Goal: Communication & Community: Answer question/provide support

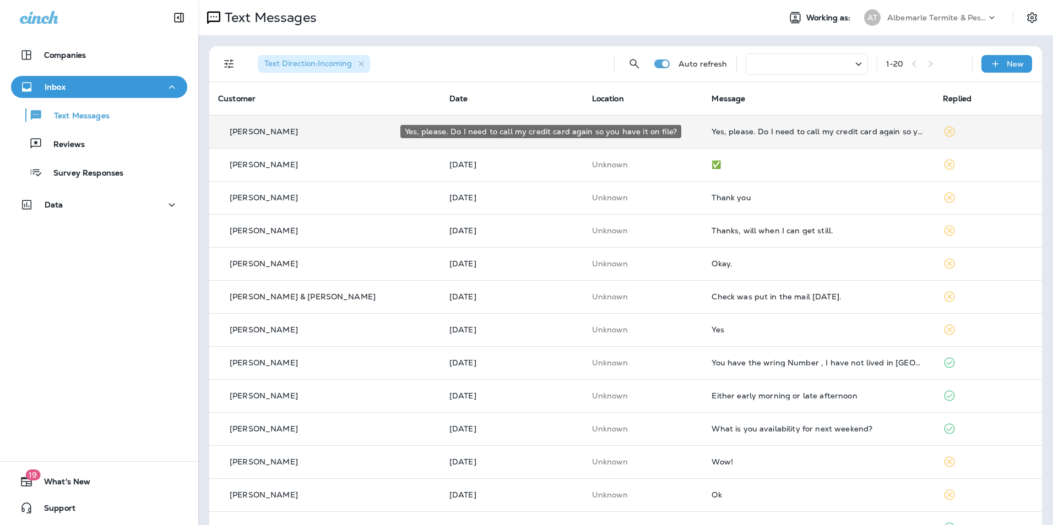
click at [784, 133] on div "Yes, please. Do I need to call my credit card again so you have it on file?" at bounding box center [819, 131] width 214 height 9
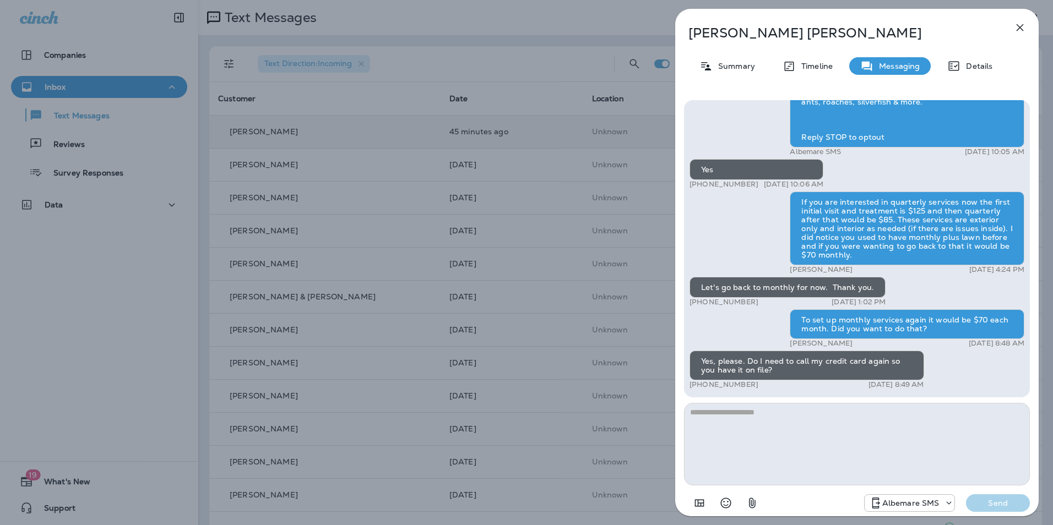
click at [744, 428] on textarea at bounding box center [857, 444] width 346 height 83
type textarea "**********"
click at [990, 503] on p "Send" at bounding box center [998, 503] width 46 height 10
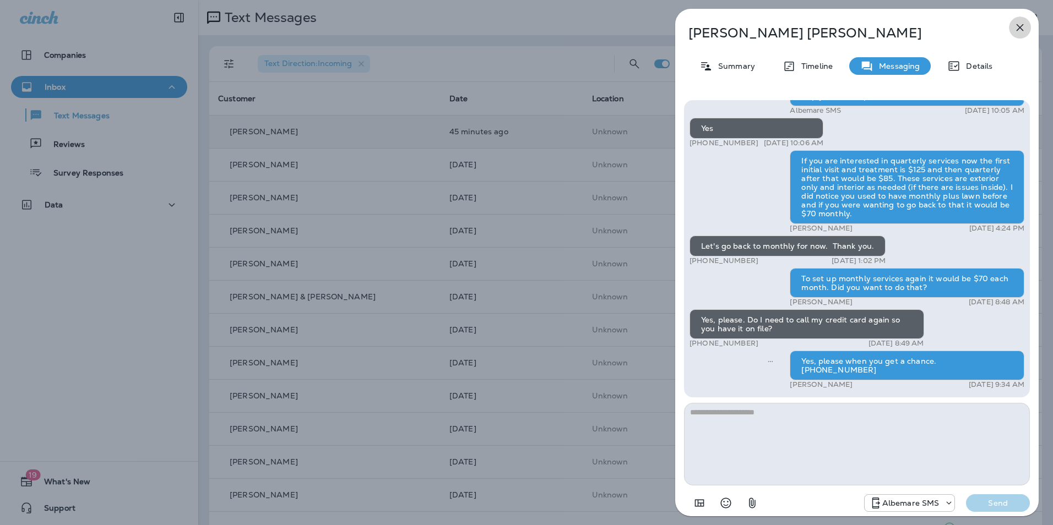
click at [1023, 24] on icon "button" at bounding box center [1019, 27] width 13 height 13
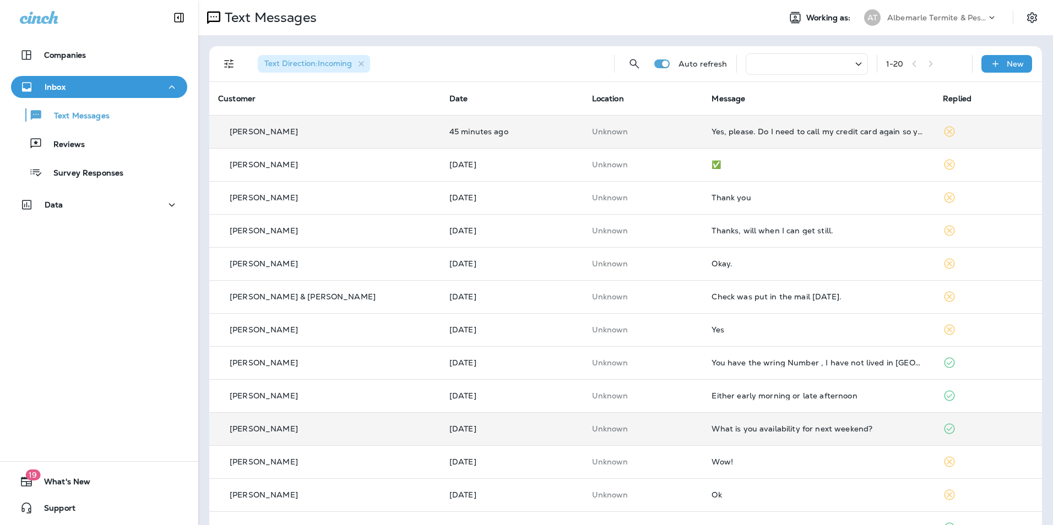
click at [703, 424] on td "What is you availability for next weekend?" at bounding box center [818, 429] width 231 height 33
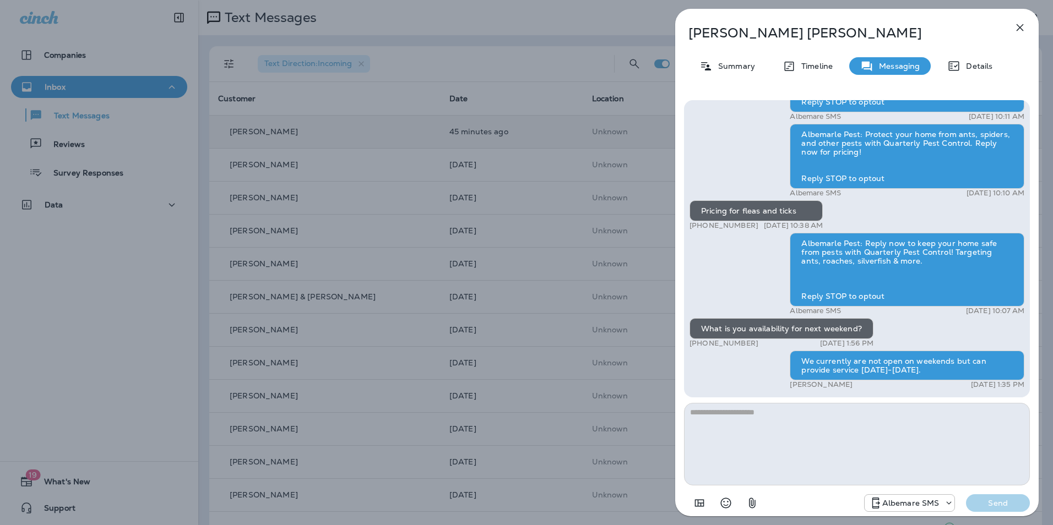
click at [1022, 28] on icon "button" at bounding box center [1019, 27] width 13 height 13
